Goal: Task Accomplishment & Management: Manage account settings

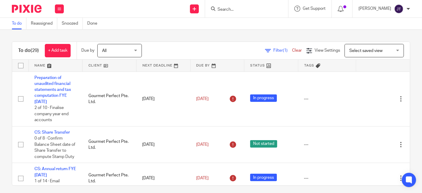
click at [90, 65] on link at bounding box center [109, 66] width 54 height 12
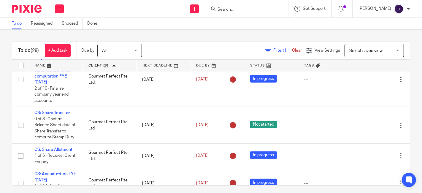
scroll to position [395, 0]
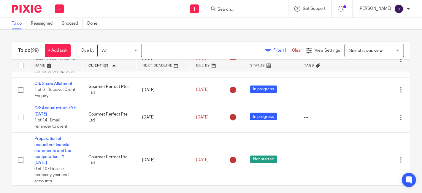
click at [240, 9] on input "Search" at bounding box center [243, 9] width 53 height 5
click at [251, 7] on input "Search" at bounding box center [243, 9] width 53 height 5
click at [196, 8] on icon at bounding box center [194, 9] width 4 height 4
click at [244, 8] on input "Search" at bounding box center [243, 9] width 53 height 5
click at [410, 11] on div "Joyce Tiong My profile Email integration Logout" at bounding box center [383, 8] width 63 height 17
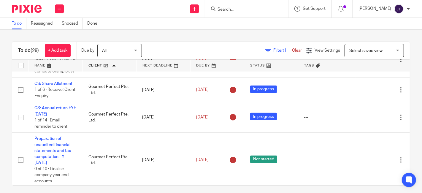
click at [409, 9] on div at bounding box center [408, 9] width 4 height 4
click at [249, 7] on input "Search" at bounding box center [243, 9] width 53 height 5
click at [60, 8] on icon at bounding box center [60, 9] width 4 height 4
click at [59, 45] on link "Clients" at bounding box center [57, 45] width 13 height 4
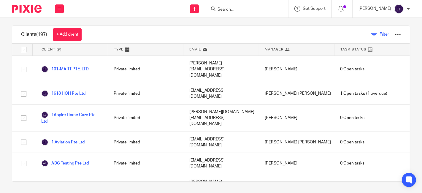
click at [379, 34] on span "Filter" at bounding box center [383, 34] width 9 height 4
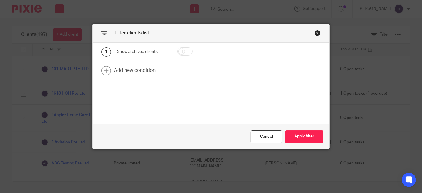
click at [317, 33] on div "Close this dialog window" at bounding box center [317, 33] width 6 height 6
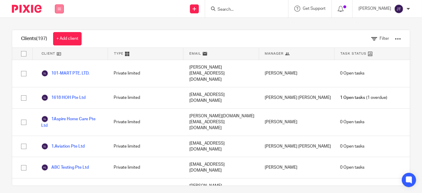
click at [60, 9] on icon at bounding box center [60, 9] width 4 height 4
click at [163, 36] on div "Clients (197) + Add client Filter" at bounding box center [210, 39] width 397 height 18
click at [274, 55] on span "Manager" at bounding box center [274, 53] width 19 height 5
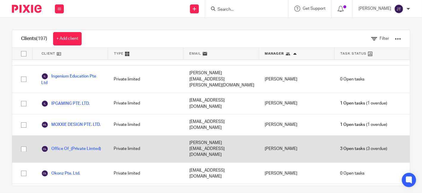
scroll to position [824, 0]
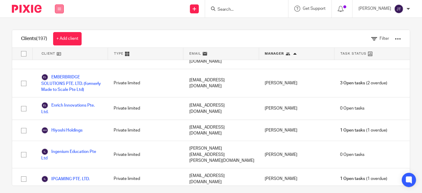
click at [58, 9] on icon at bounding box center [60, 9] width 4 height 4
click at [59, 25] on li "Work" at bounding box center [59, 27] width 16 height 9
click at [55, 26] on link "Work" at bounding box center [55, 28] width 9 height 4
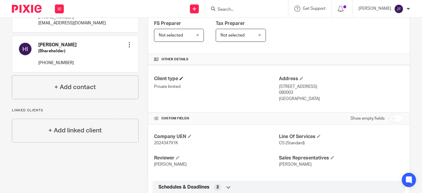
scroll to position [132, 0]
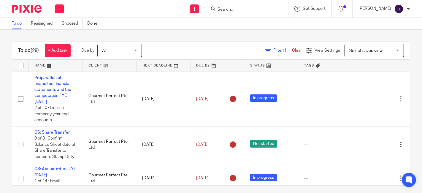
click at [94, 65] on link at bounding box center [109, 66] width 54 height 12
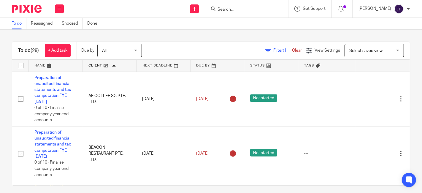
click at [240, 11] on input "Search" at bounding box center [243, 9] width 53 height 5
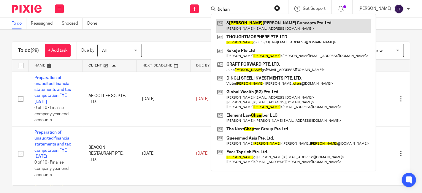
type input "&chan"
click at [260, 25] on link at bounding box center [293, 26] width 155 height 14
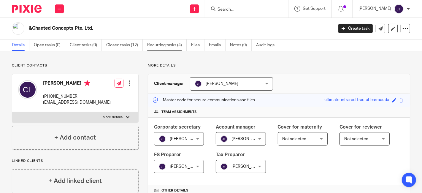
click at [160, 46] on link "Recurring tasks (4)" at bounding box center [166, 45] width 39 height 12
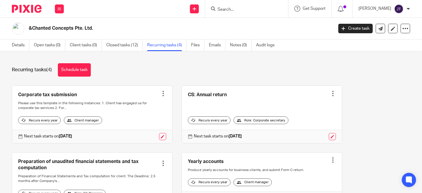
click at [57, 96] on link at bounding box center [92, 114] width 160 height 57
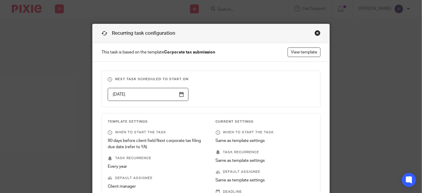
click at [314, 34] on div "Close this dialog window" at bounding box center [317, 33] width 6 height 6
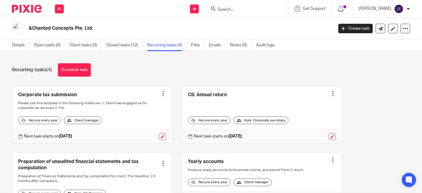
click at [160, 94] on div at bounding box center [163, 93] width 6 height 6
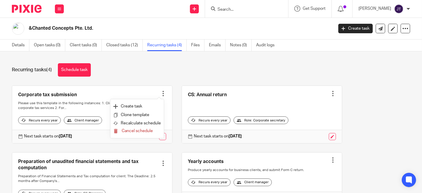
click at [145, 76] on div "Recurring tasks (4) Schedule task" at bounding box center [211, 69] width 398 height 13
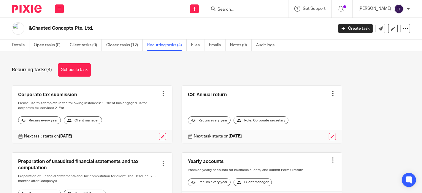
click at [179, 73] on div "Recurring tasks (4) Schedule task" at bounding box center [211, 69] width 398 height 13
